Goal: Information Seeking & Learning: Learn about a topic

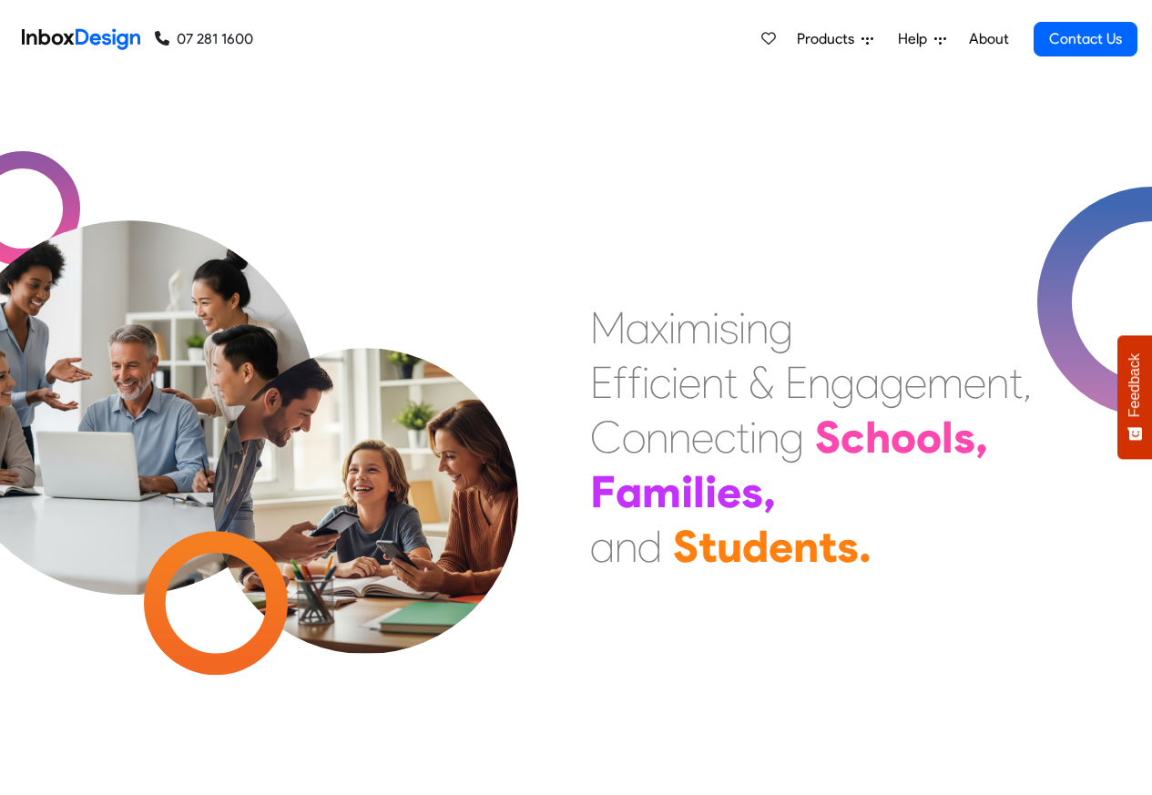
checkbox input "true"
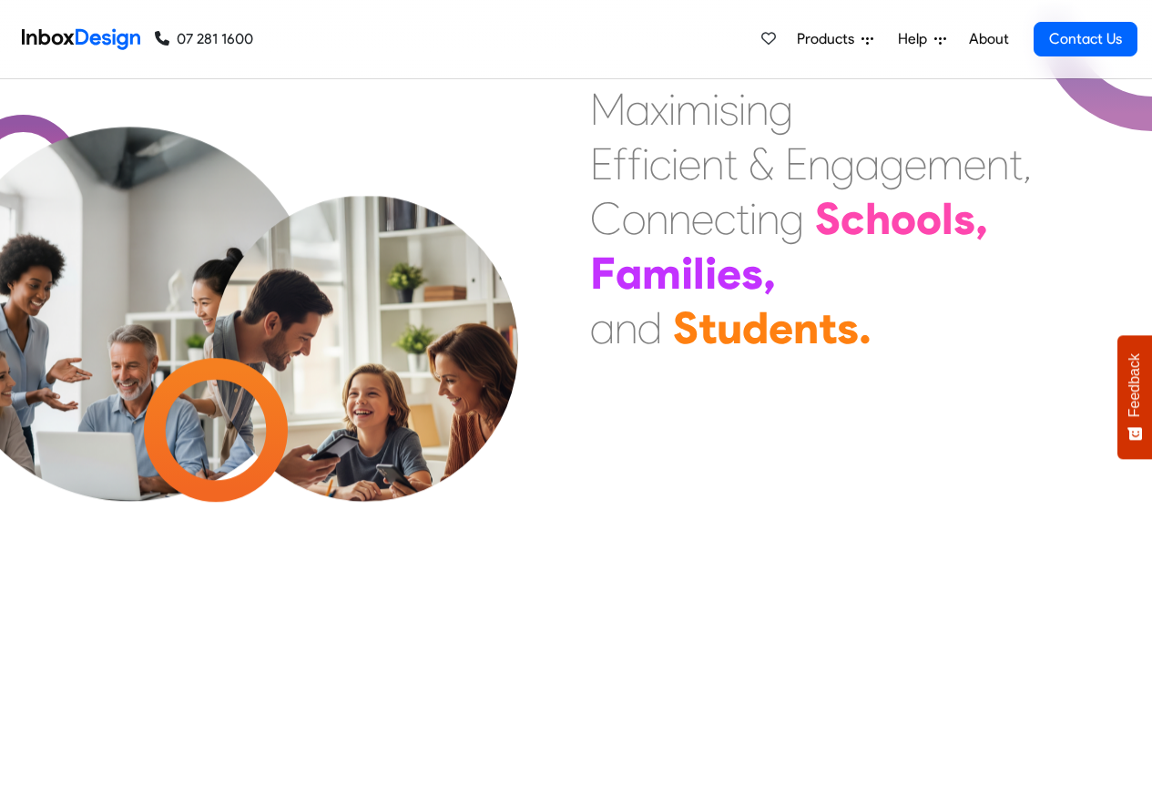
checkbox input "true"
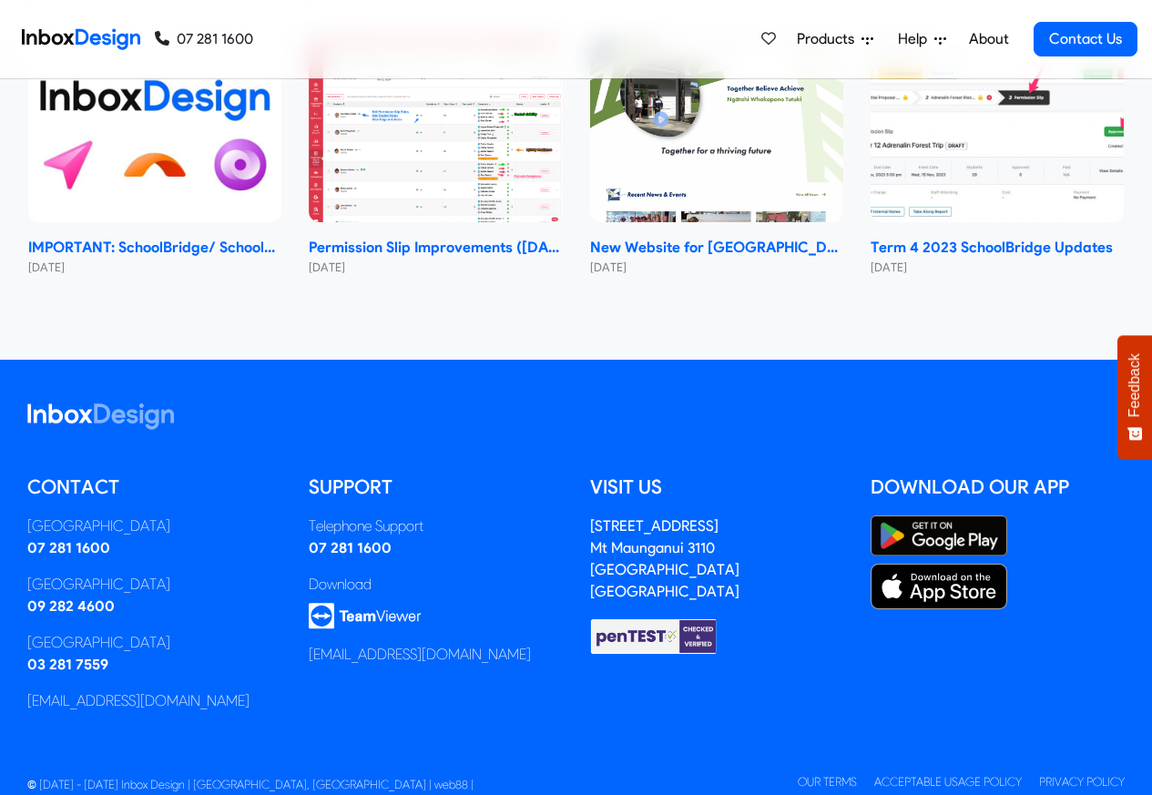
checkbox input "true"
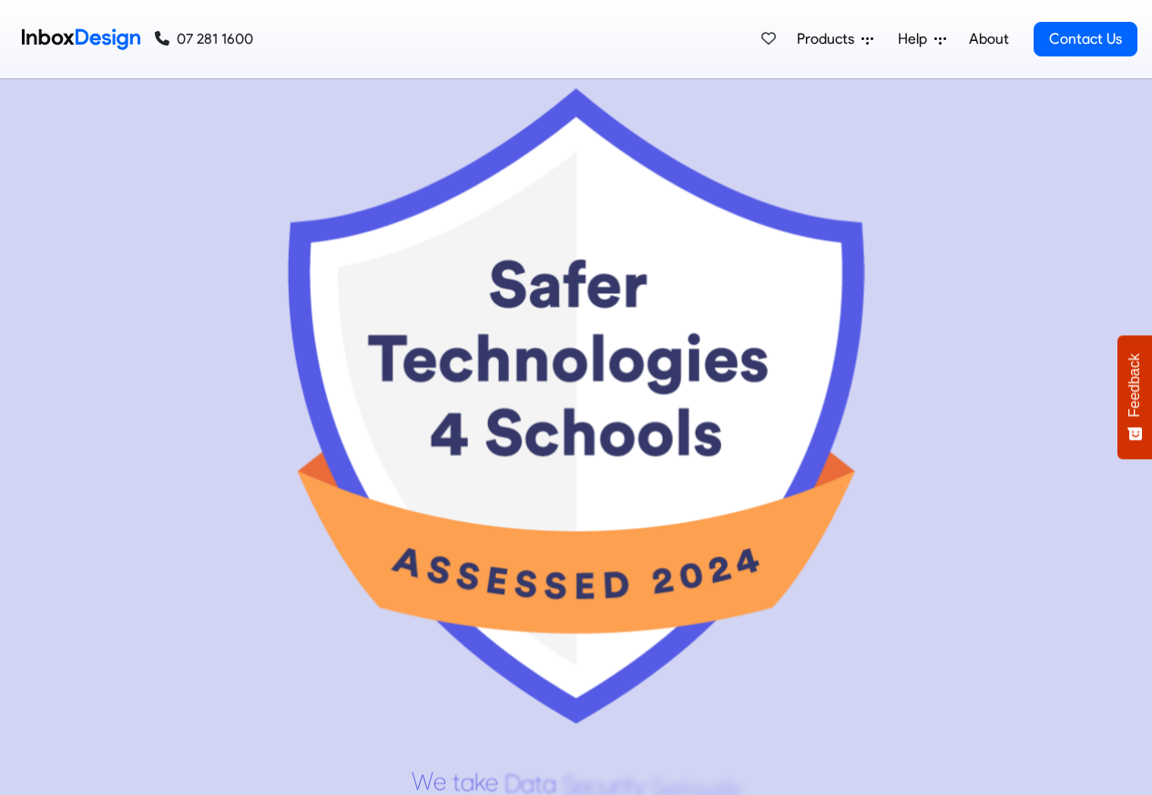
scroll to position [8578, 0]
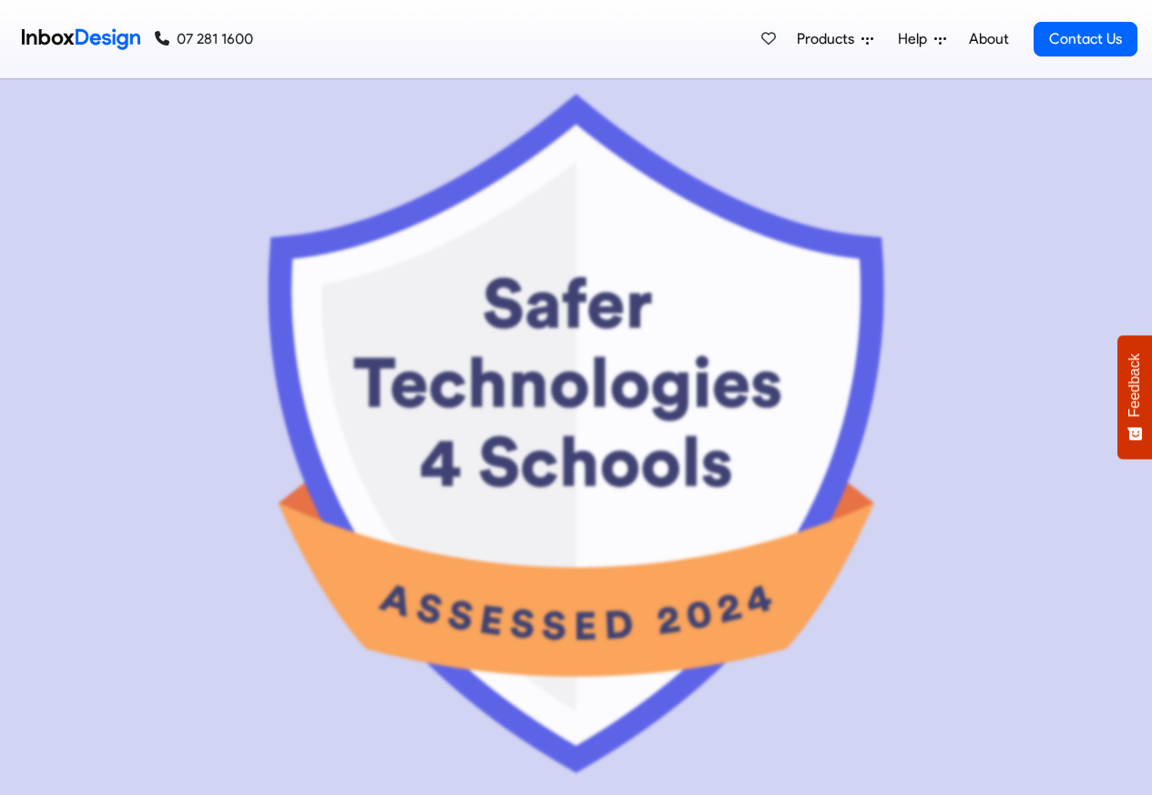
checkbox input "false"
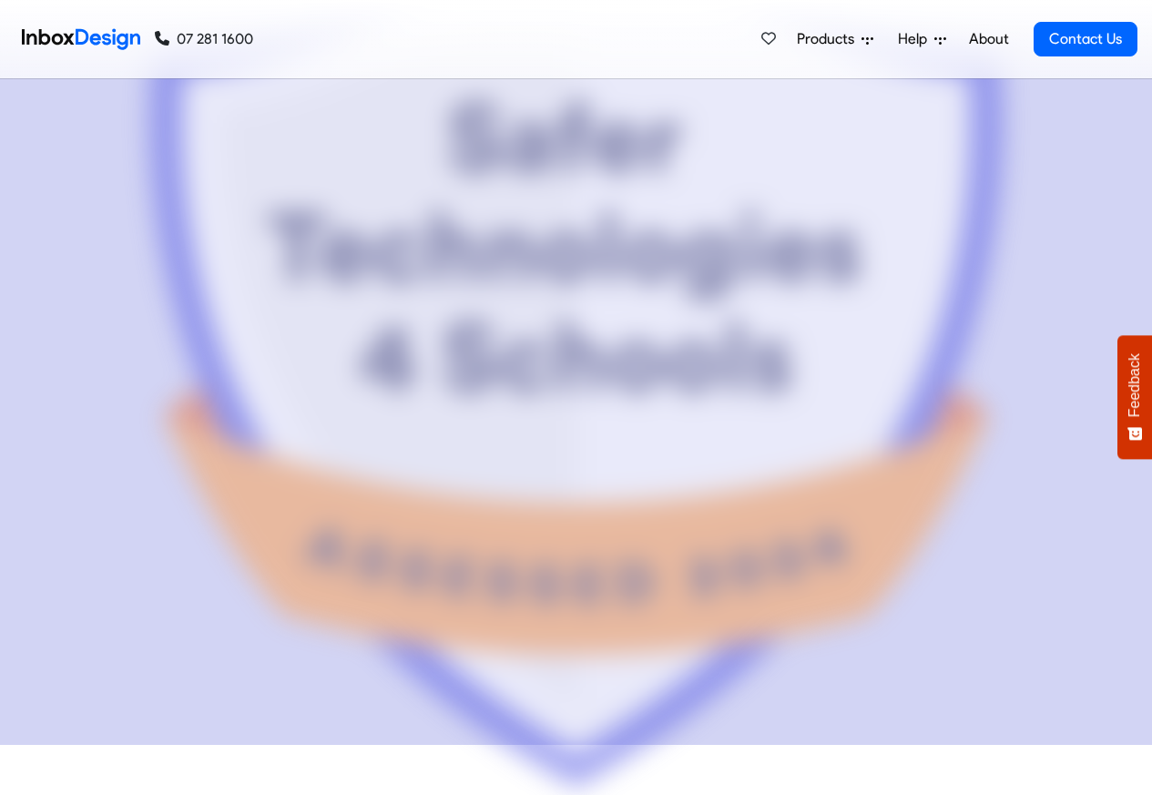
checkbox input "false"
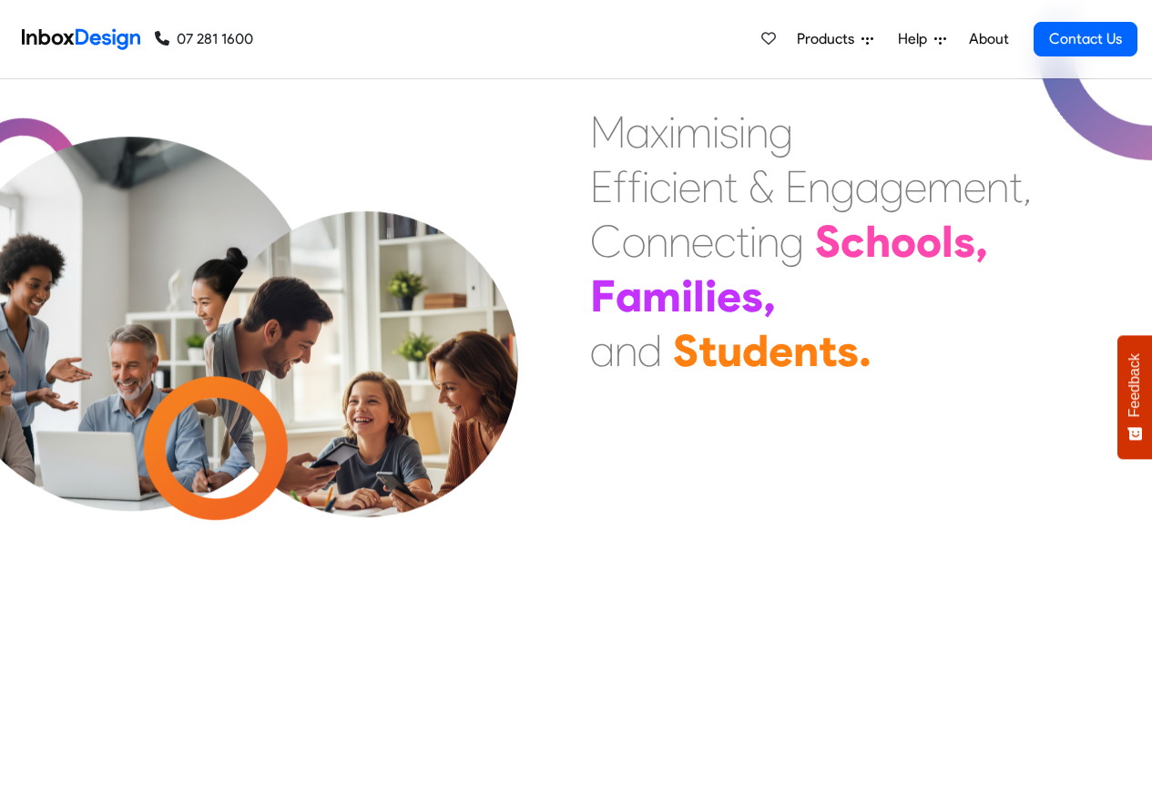
checkbox input "false"
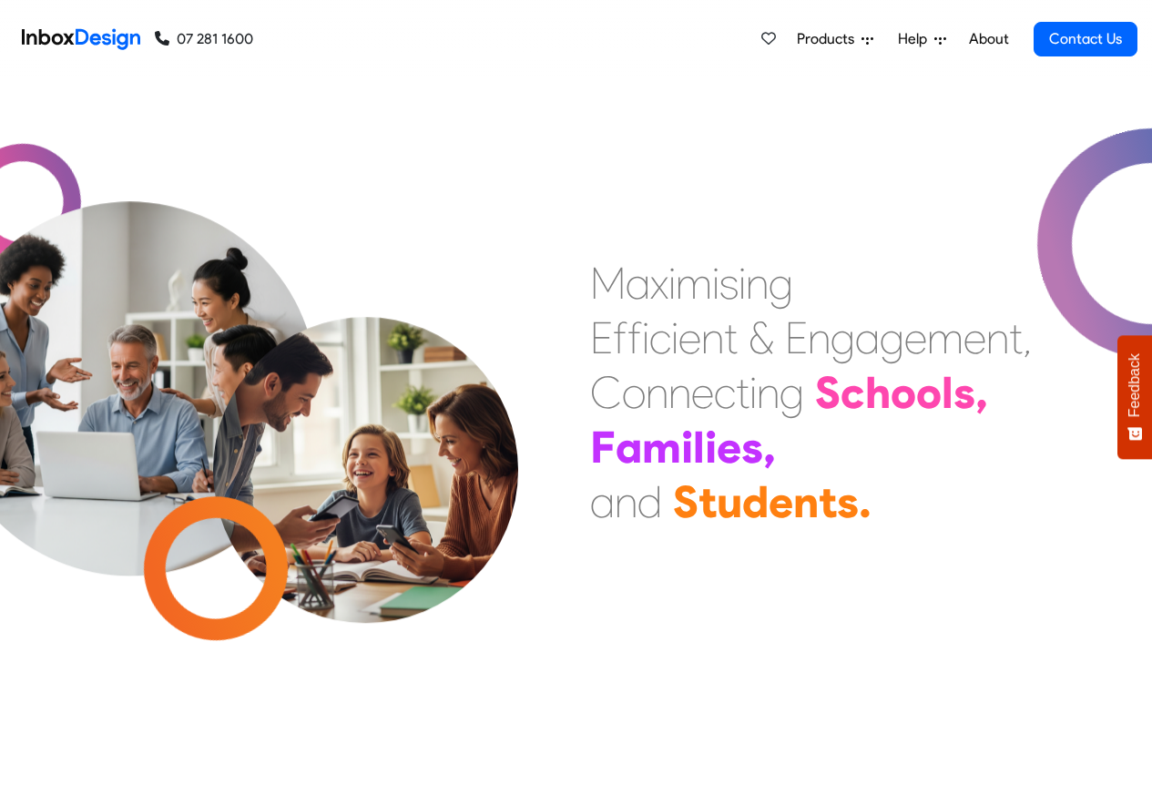
checkbox input "false"
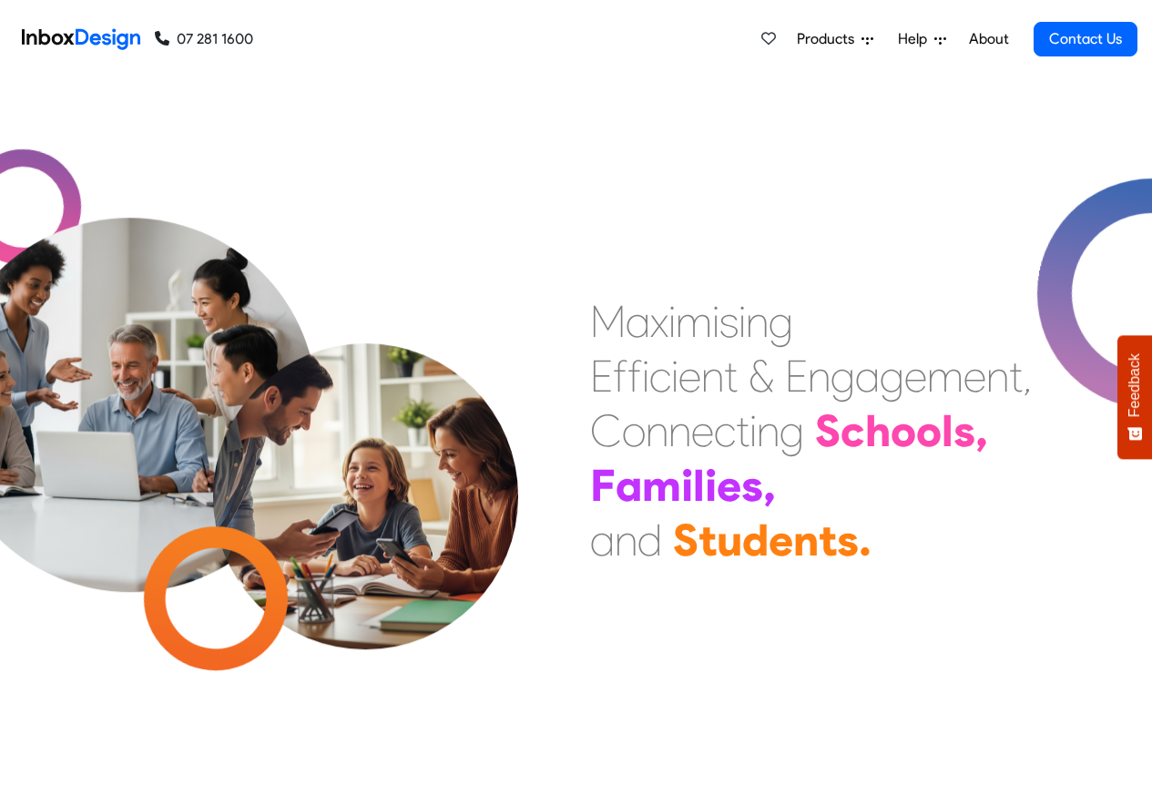
checkbox input "false"
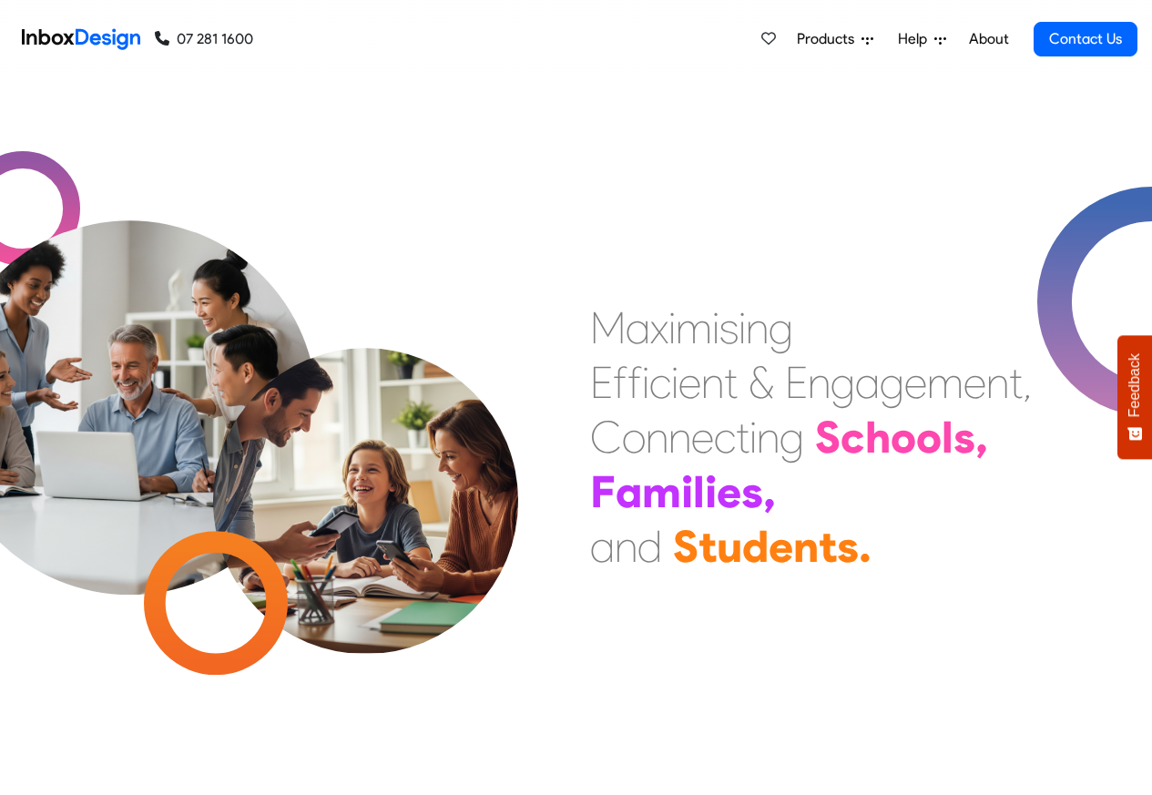
click at [989, 39] on link "About" at bounding box center [989, 39] width 50 height 36
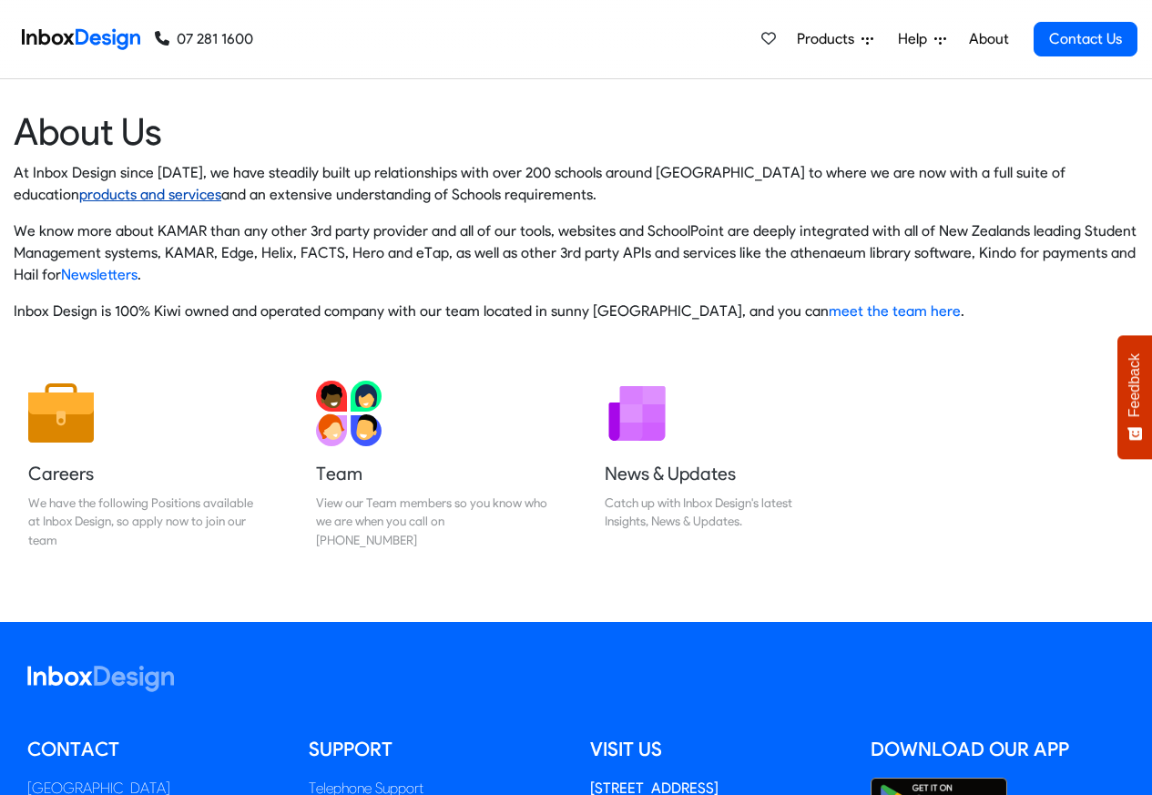
click at [79, 195] on link "products and services" at bounding box center [150, 194] width 142 height 17
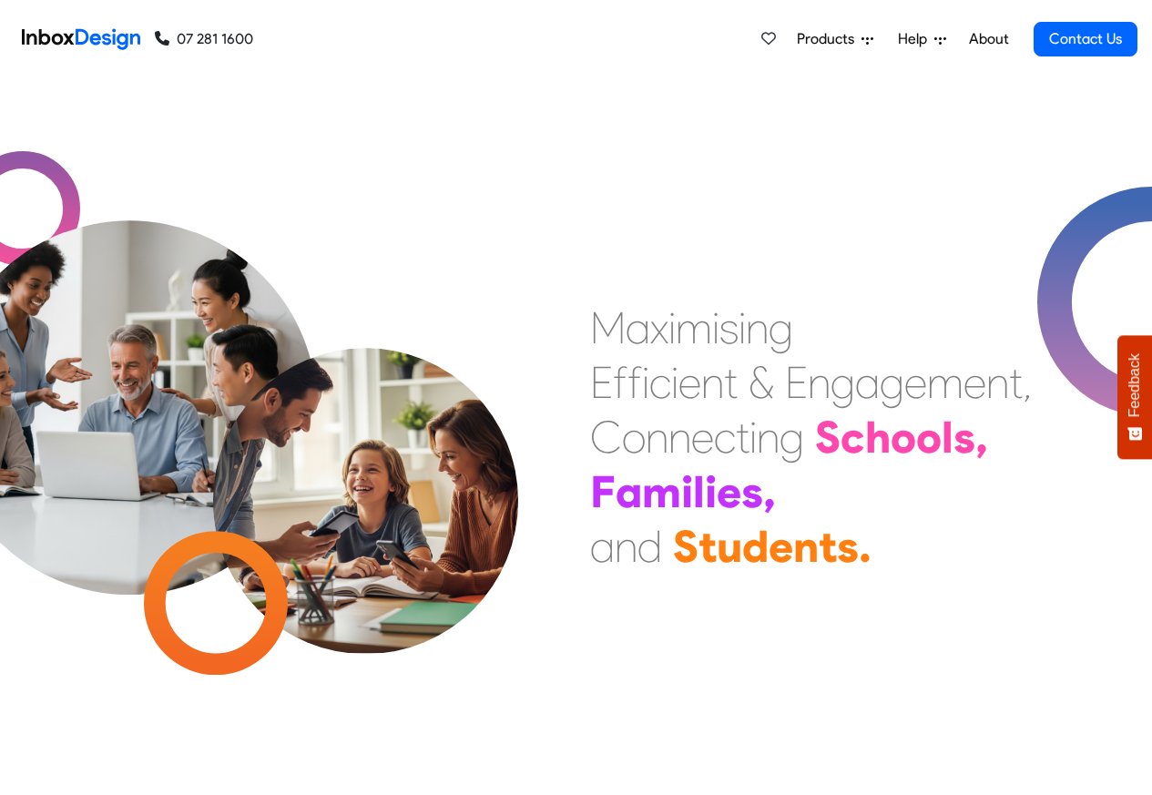
click at [835, 40] on span "Products" at bounding box center [829, 39] width 65 height 22
drag, startPoint x: 708, startPoint y: 328, endPoint x: 768, endPoint y: 329, distance: 60.1
click at [768, 329] on div "M a x i m i s i n g" at bounding box center [691, 328] width 203 height 55
